Goal: Navigation & Orientation: Find specific page/section

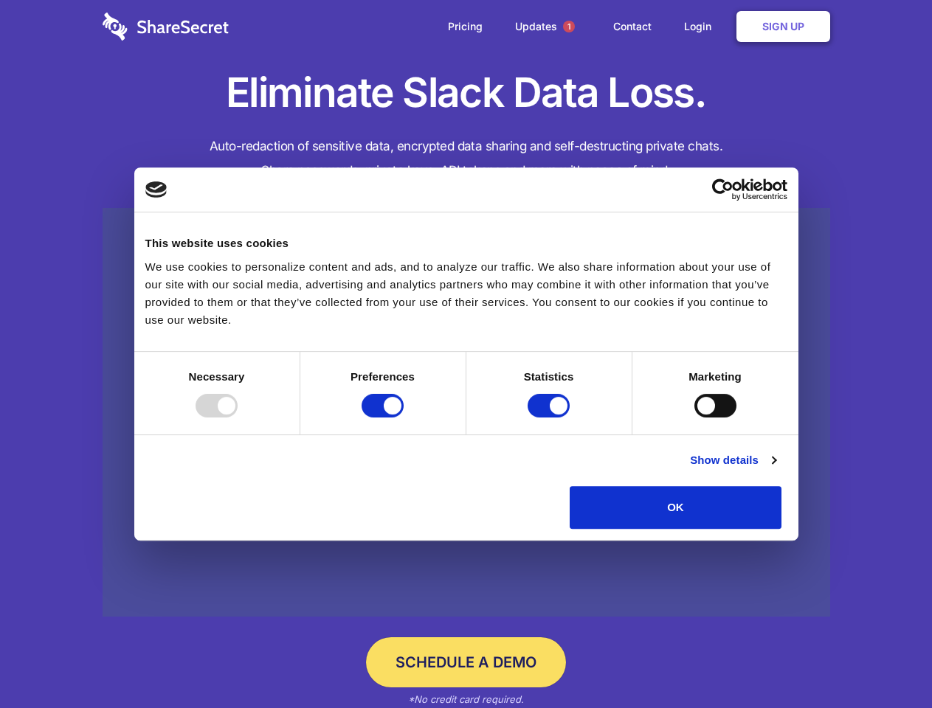
click at [238, 418] on div at bounding box center [216, 406] width 42 height 24
click at [404, 418] on input "Preferences" at bounding box center [382, 406] width 42 height 24
checkbox input "false"
click at [550, 418] on input "Statistics" at bounding box center [548, 406] width 42 height 24
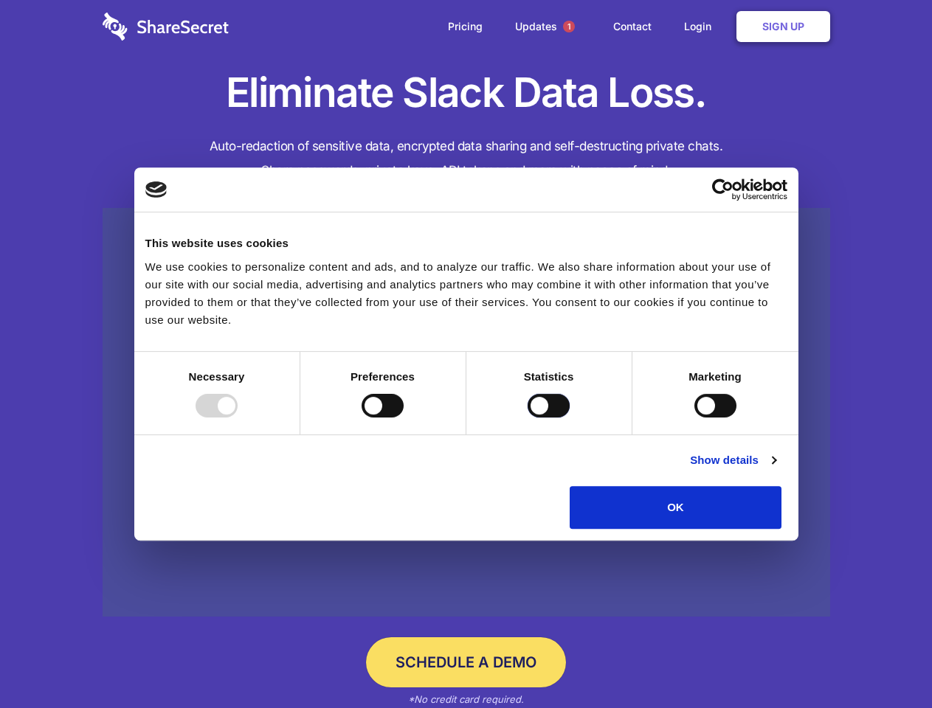
checkbox input "false"
click at [694, 418] on input "Marketing" at bounding box center [715, 406] width 42 height 24
checkbox input "true"
click at [775, 469] on link "Show details" at bounding box center [733, 460] width 86 height 18
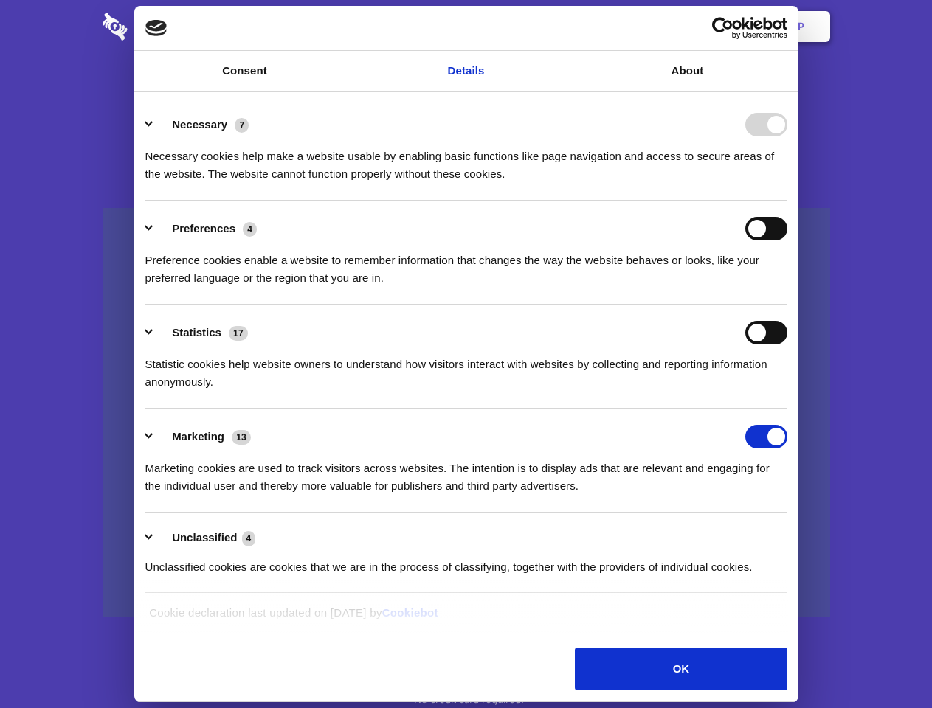
click at [787, 287] on div "Preferences 4 Preference cookies enable a website to remember information that …" at bounding box center [466, 252] width 642 height 70
click at [568, 27] on span "1" at bounding box center [569, 27] width 12 height 12
